Goal: Check status: Check status

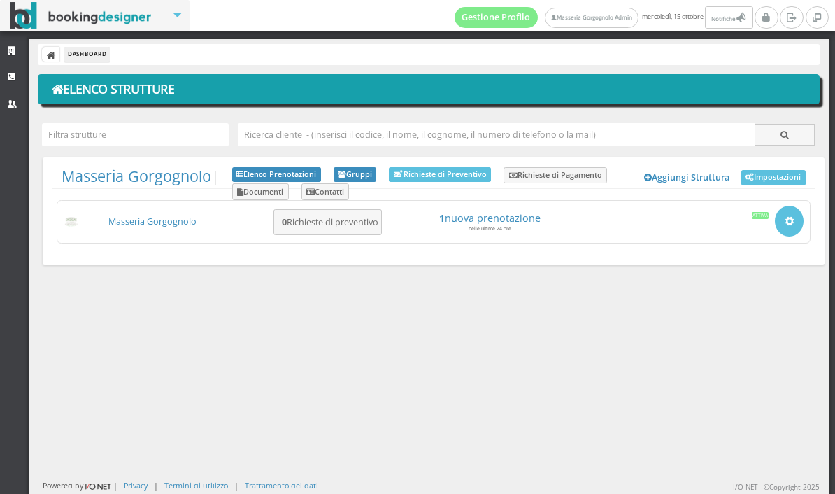
click at [136, 216] on link "Masseria Gorgognolo" at bounding box center [152, 221] width 88 height 12
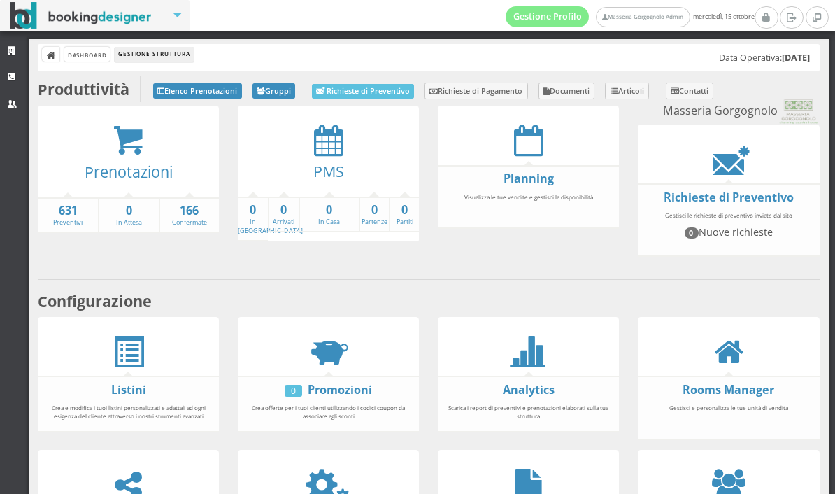
click at [322, 148] on icon at bounding box center [328, 139] width 29 height 31
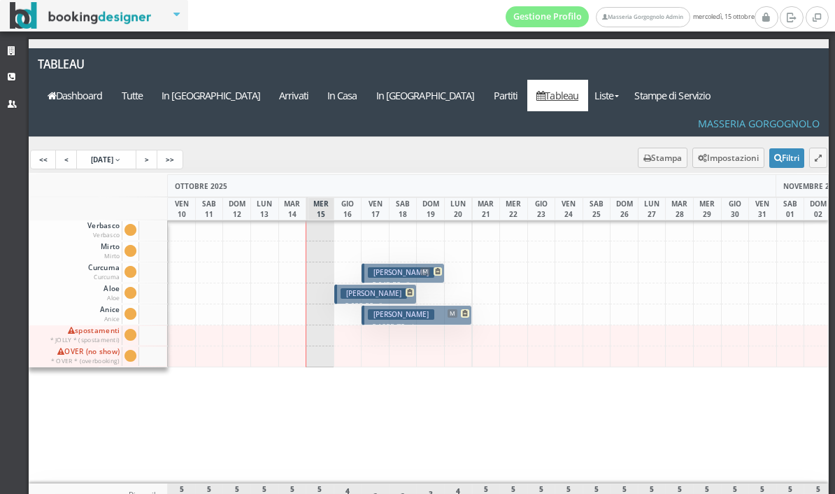
click at [270, 80] on a=pms-arrival-reservations"] "In [GEOGRAPHIC_DATA]" at bounding box center [210, 95] width 117 height 31
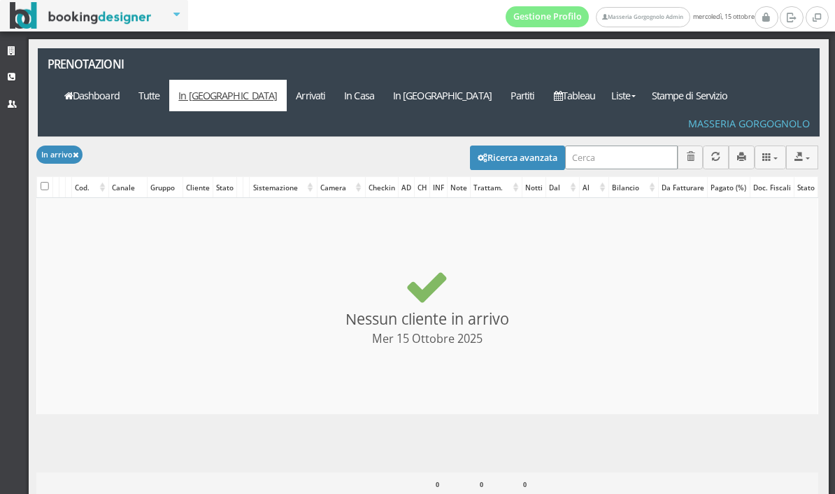
click at [574, 145] on input "search" at bounding box center [621, 156] width 113 height 23
